Goal: Check status: Check status

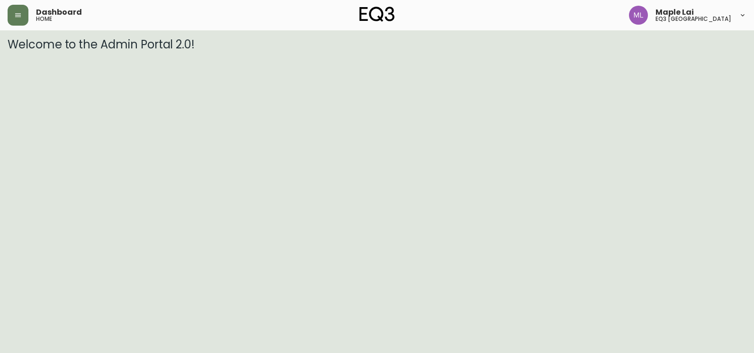
click at [18, 21] on button "button" at bounding box center [18, 15] width 21 height 21
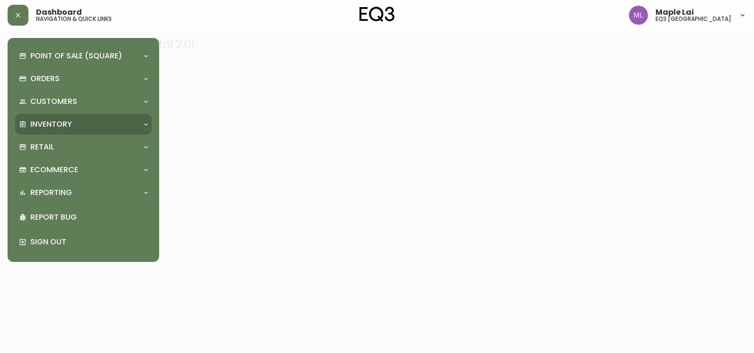
click at [81, 131] on div "Inventory" at bounding box center [83, 124] width 136 height 21
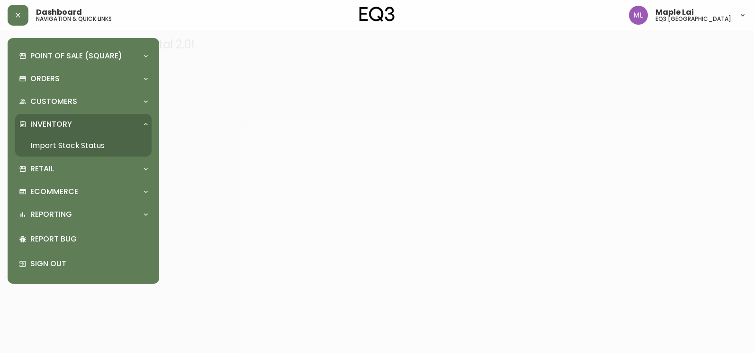
click at [83, 147] on link "Import Stock Status" at bounding box center [83, 146] width 136 height 22
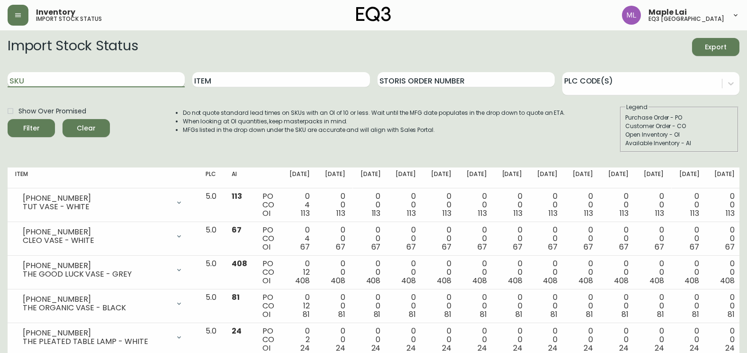
click at [127, 77] on input "SKU" at bounding box center [96, 79] width 177 height 15
paste input "[PHONE_NUMBER]"
type input "[PHONE_NUMBER]"
click at [8, 119] on button "Filter" at bounding box center [31, 128] width 47 height 18
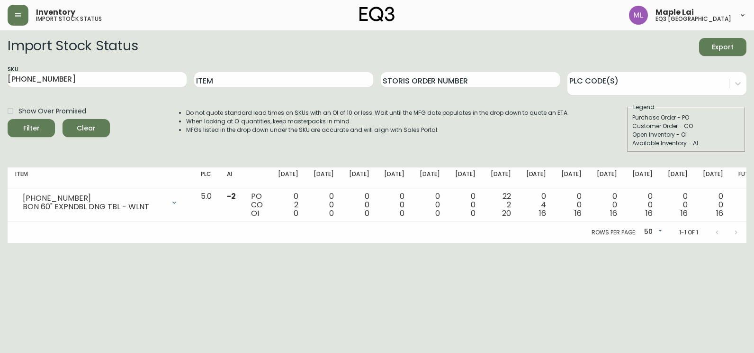
click at [0, 235] on html "Inventory import stock status Maple Lai eq3 [GEOGRAPHIC_DATA] Import Stock Stat…" at bounding box center [377, 121] width 754 height 243
drag, startPoint x: 117, startPoint y: 82, endPoint x: -2, endPoint y: 97, distance: 119.4
click at [0, 97] on html "Inventory import stock status Maple Lai eq3 [GEOGRAPHIC_DATA] Import Stock Stat…" at bounding box center [377, 121] width 754 height 243
click at [555, 243] on html "Inventory import stock status Maple Lai eq3 [GEOGRAPHIC_DATA] Import Stock Stat…" at bounding box center [377, 121] width 754 height 243
click at [0, 128] on html "Inventory import stock status Maple Lai eq3 [GEOGRAPHIC_DATA] Import Stock Stat…" at bounding box center [377, 121] width 754 height 243
